Goal: Navigation & Orientation: Find specific page/section

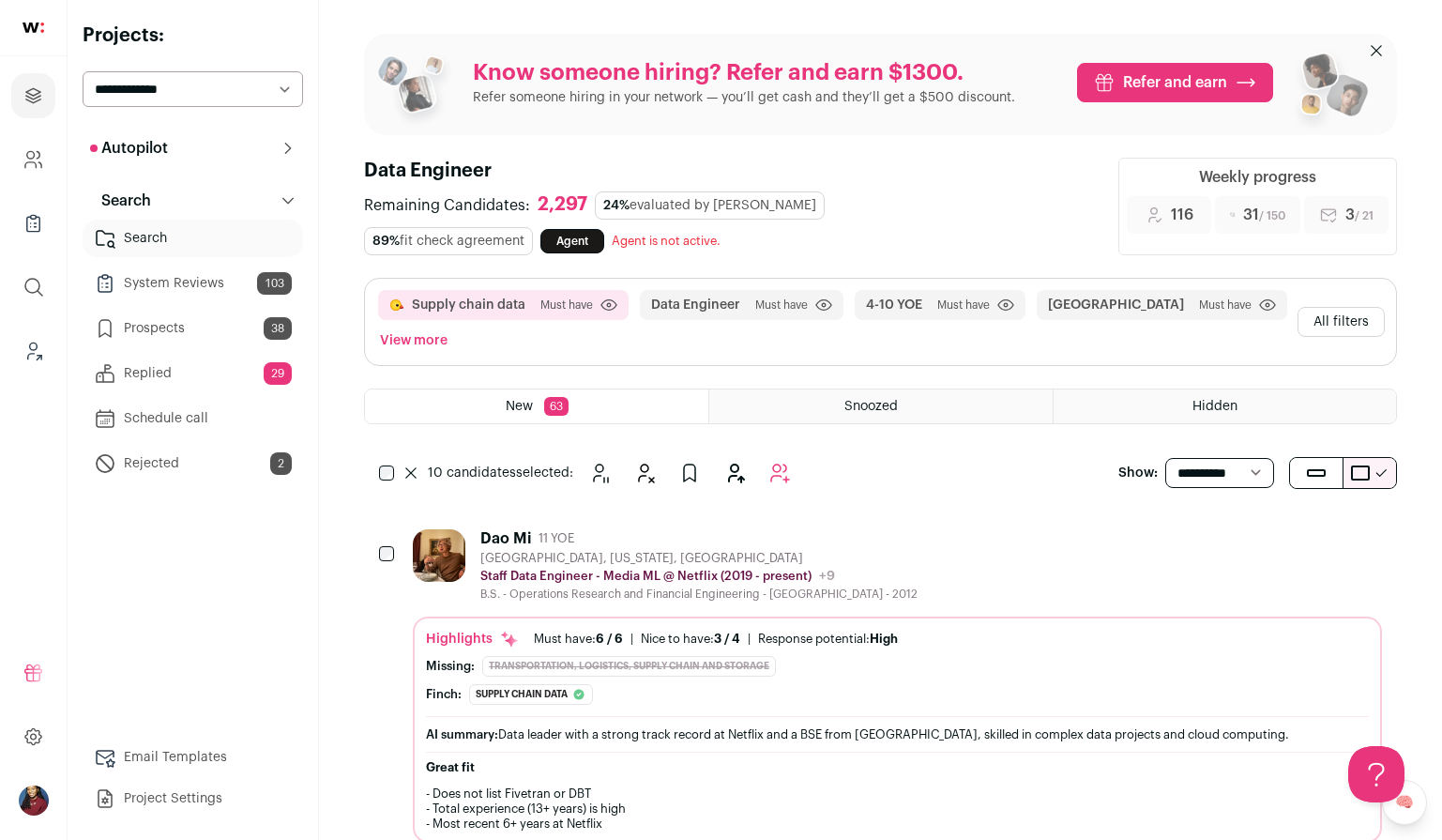
click at [188, 158] on button "Autopilot" at bounding box center [193, 149] width 220 height 38
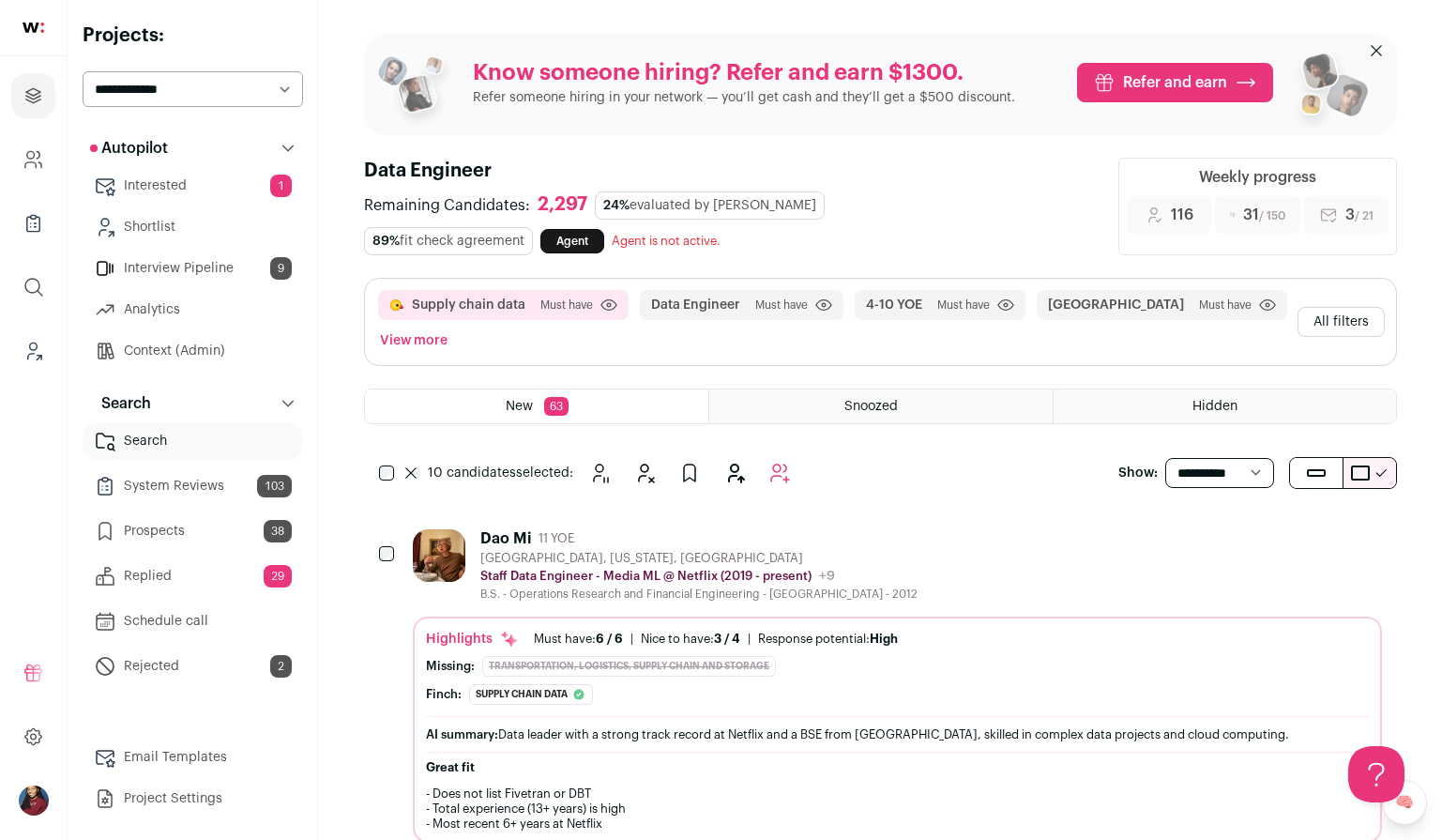
click at [200, 278] on link "Interview Pipeline 9" at bounding box center [193, 268] width 220 height 38
